Goal: Task Accomplishment & Management: Use online tool/utility

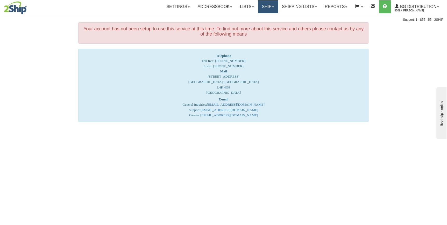
click at [268, 9] on link "Ship" at bounding box center [268, 6] width 20 height 13
click at [262, 17] on link "Ship Screen" at bounding box center [257, 18] width 41 height 7
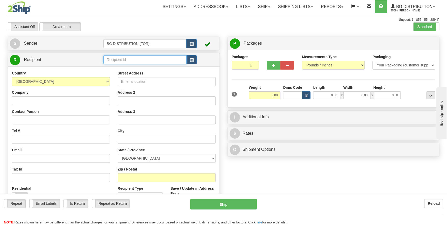
click at [137, 59] on input "text" at bounding box center [145, 59] width 84 height 9
click at [137, 68] on div "BG DISTRIBUTION (MON)" at bounding box center [144, 68] width 78 height 6
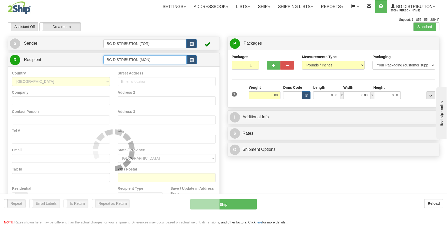
type input "BG DISTRIBUTION (MON)"
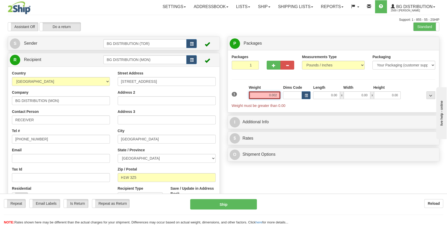
drag, startPoint x: 265, startPoint y: 94, endPoint x: 280, endPoint y: 94, distance: 14.3
click at [280, 94] on input "0.002" at bounding box center [265, 95] width 32 height 8
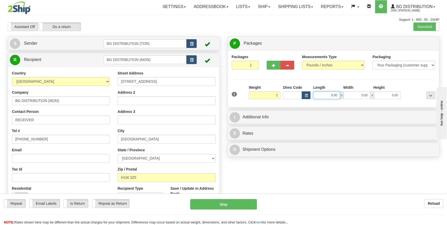
type input "2.00"
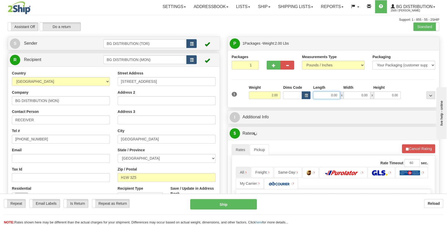
click at [315, 92] on input "0.00" at bounding box center [326, 95] width 27 height 8
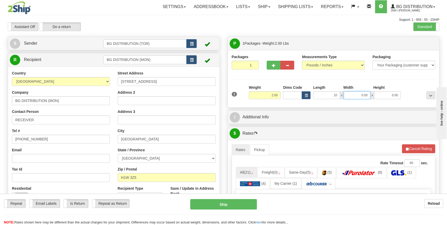
type input "10.00"
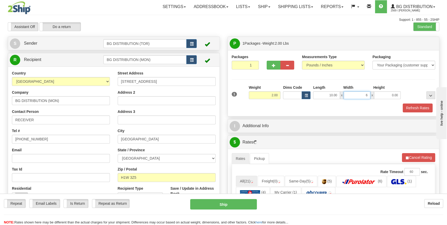
type input "6.00"
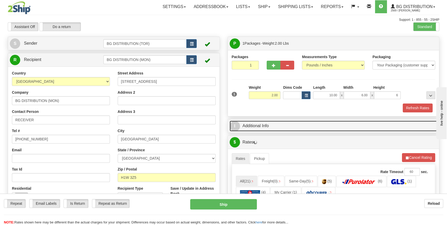
type input "6.00"
click at [302, 124] on link "I Additional Info" at bounding box center [334, 126] width 208 height 11
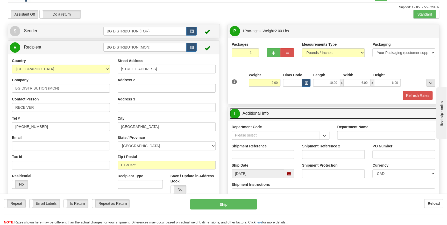
scroll to position [47, 0]
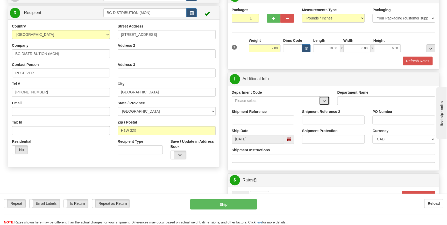
click at [326, 103] on button "button" at bounding box center [324, 100] width 10 height 9
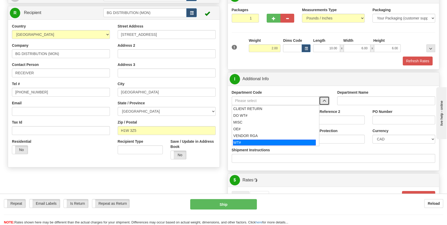
click at [289, 141] on div "WT#" at bounding box center [274, 143] width 83 height 6
type input "WT#"
type input "WAREHOUSE TRANSFERS"
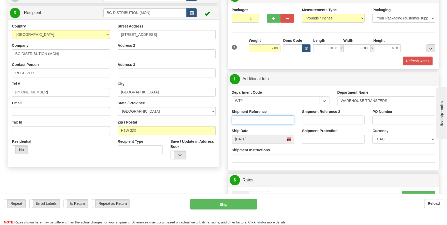
click at [262, 122] on input "Shipment Reference" at bounding box center [263, 119] width 63 height 9
type input "165040-00"
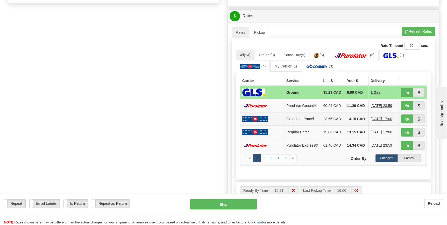
scroll to position [212, 0]
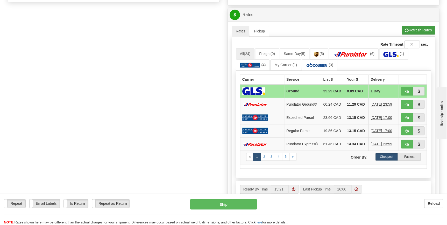
type input "MTL"
click at [414, 28] on button "Refresh Rates" at bounding box center [418, 30] width 33 height 9
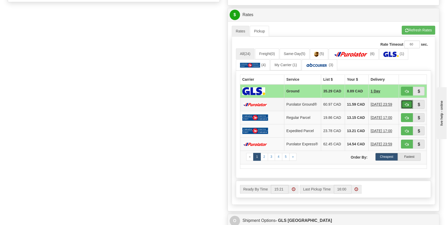
click at [406, 106] on span "button" at bounding box center [407, 104] width 4 height 3
type input "260"
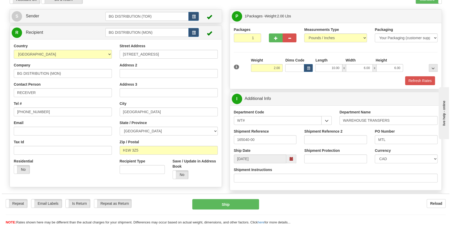
scroll to position [0, 0]
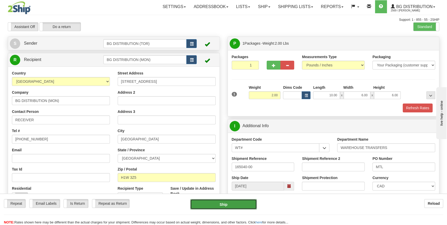
click at [230, 203] on button "Ship" at bounding box center [223, 204] width 67 height 10
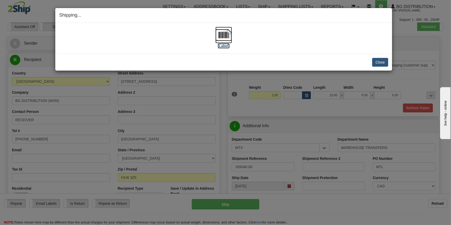
click at [220, 43] on img at bounding box center [223, 35] width 17 height 17
click at [385, 62] on button "Close" at bounding box center [380, 62] width 16 height 9
